Goal: Information Seeking & Learning: Learn about a topic

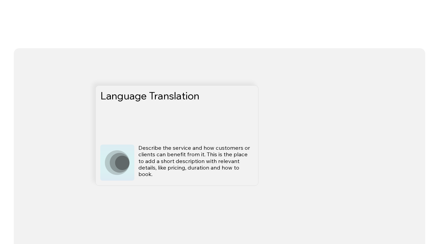
scroll to position [1601, 0]
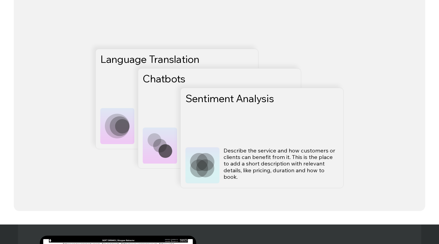
scroll to position [2126, 0]
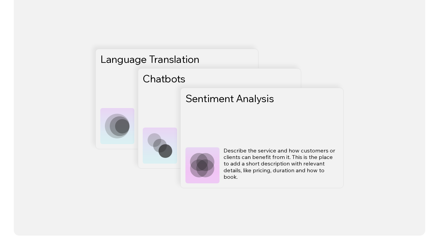
click at [167, 82] on h3 "Chatbots" at bounding box center [207, 78] width 129 height 11
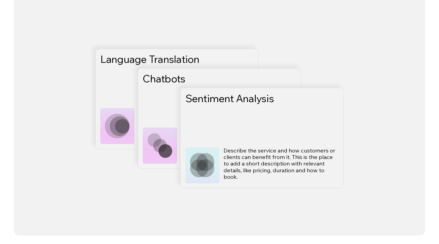
click at [163, 134] on icon at bounding box center [160, 145] width 25 height 25
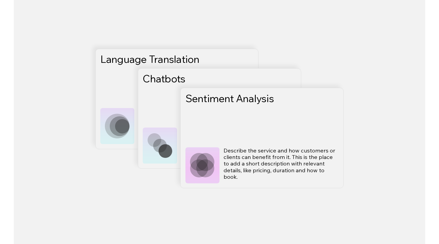
scroll to position [2073, 0]
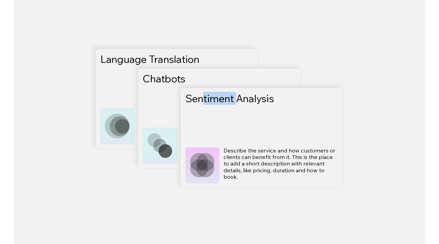
drag, startPoint x: 244, startPoint y: 94, endPoint x: 277, endPoint y: 100, distance: 34.1
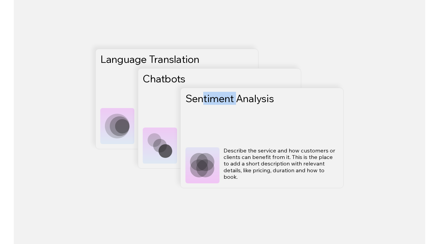
click at [277, 100] on h3 "Sentiment Analysis" at bounding box center [249, 98] width 129 height 11
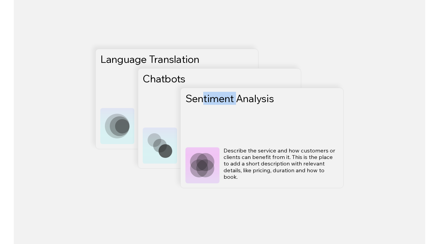
click at [277, 100] on h3 "Sentiment Analysis" at bounding box center [249, 98] width 129 height 11
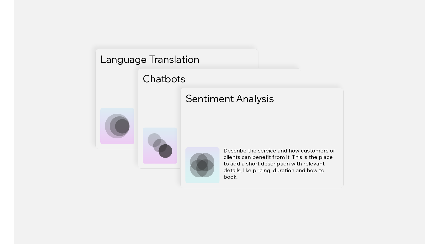
click at [215, 159] on icon at bounding box center [206, 168] width 18 height 18
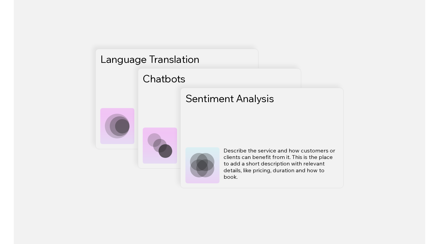
click at [265, 156] on p "Describe the service and how customers or clients can benefit from it. This is …" at bounding box center [281, 163] width 115 height 33
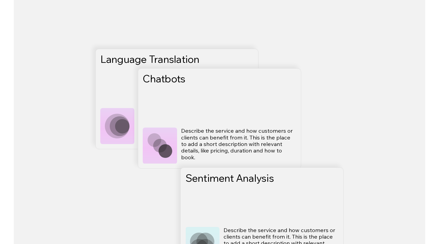
scroll to position [1927, 0]
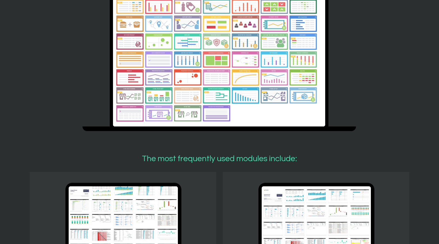
scroll to position [770, 0]
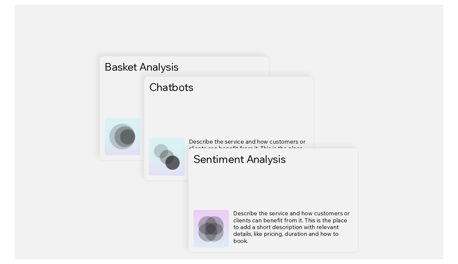
scroll to position [592, 0]
